Goal: Find specific page/section: Find specific page/section

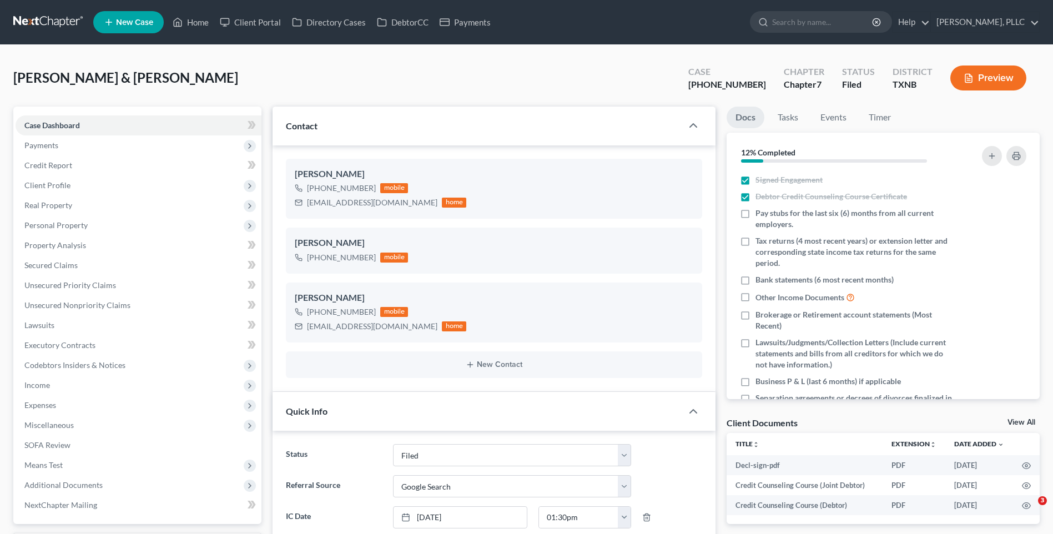
select select "10"
select select "4"
click at [215, 68] on div "[PERSON_NAME] & [PERSON_NAME] Upgraded Case [PHONE_NUMBER] Chapter Chapter 7 St…" at bounding box center [526, 82] width 1027 height 48
click at [271, 18] on link "Client Portal" at bounding box center [250, 22] width 72 height 20
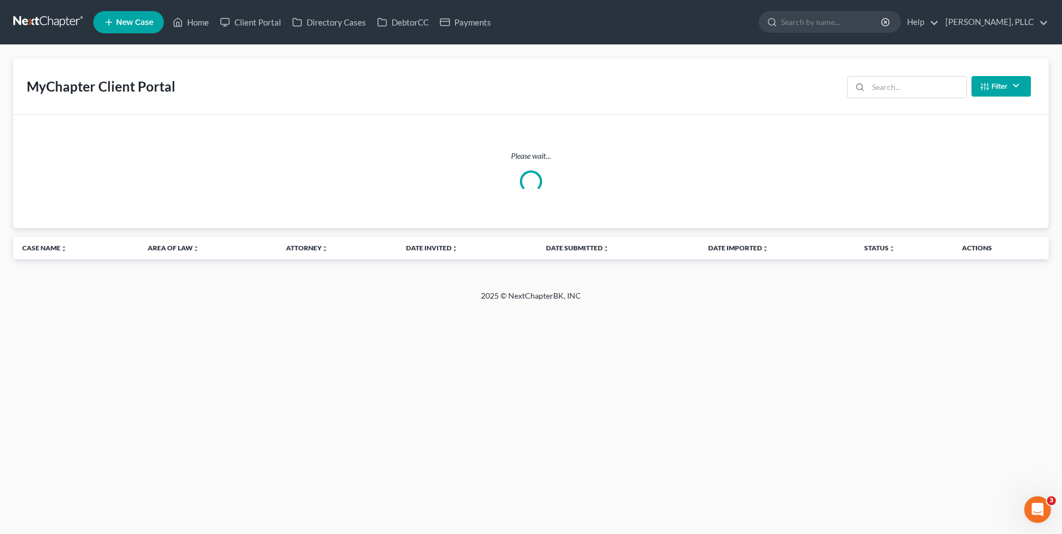
click at [825, 79] on div "MyChapter Client Portal Filter Status Filter... Invited With Payment Invited Wi…" at bounding box center [530, 86] width 1035 height 57
click at [897, 85] on input "search" at bounding box center [917, 87] width 98 height 21
type input "[PERSON_NAME]"
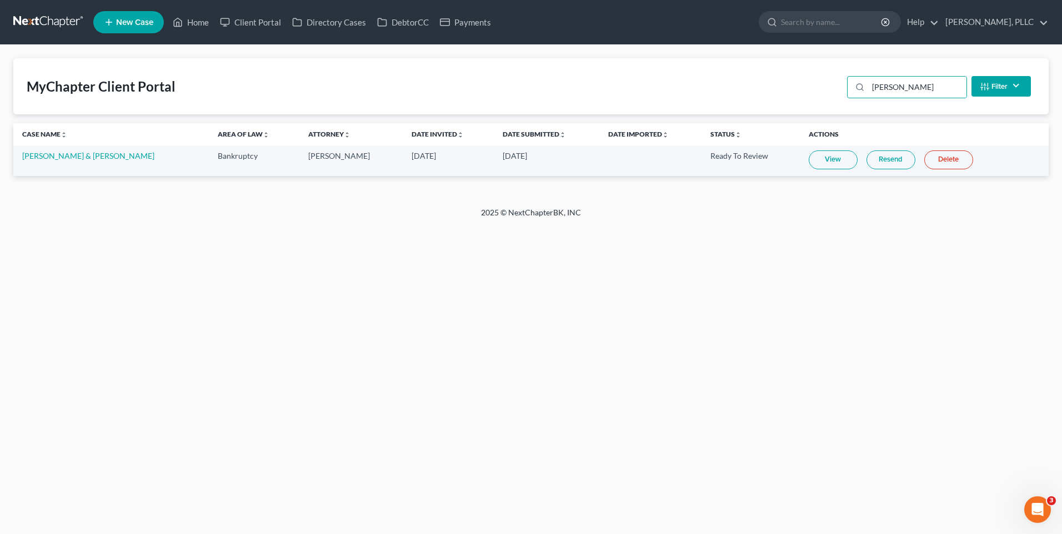
click at [812, 160] on link "View" at bounding box center [832, 159] width 49 height 19
click at [255, 22] on link "Client Portal" at bounding box center [250, 22] width 72 height 20
click at [920, 87] on input "[PERSON_NAME]" at bounding box center [917, 87] width 98 height 21
drag, startPoint x: 920, startPoint y: 87, endPoint x: 837, endPoint y: 82, distance: 82.9
click at [838, 83] on div "MyChapter Client Portal [PERSON_NAME] Filter Status Filter... Invited With Paym…" at bounding box center [530, 86] width 1035 height 56
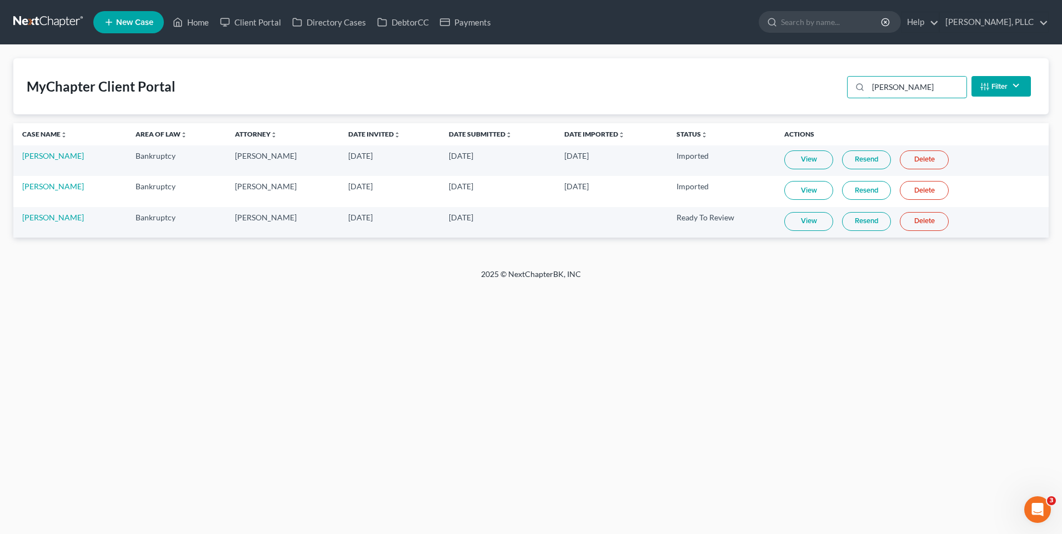
type input "[PERSON_NAME]"
click at [790, 217] on link "View" at bounding box center [808, 221] width 49 height 19
